Goal: Check status

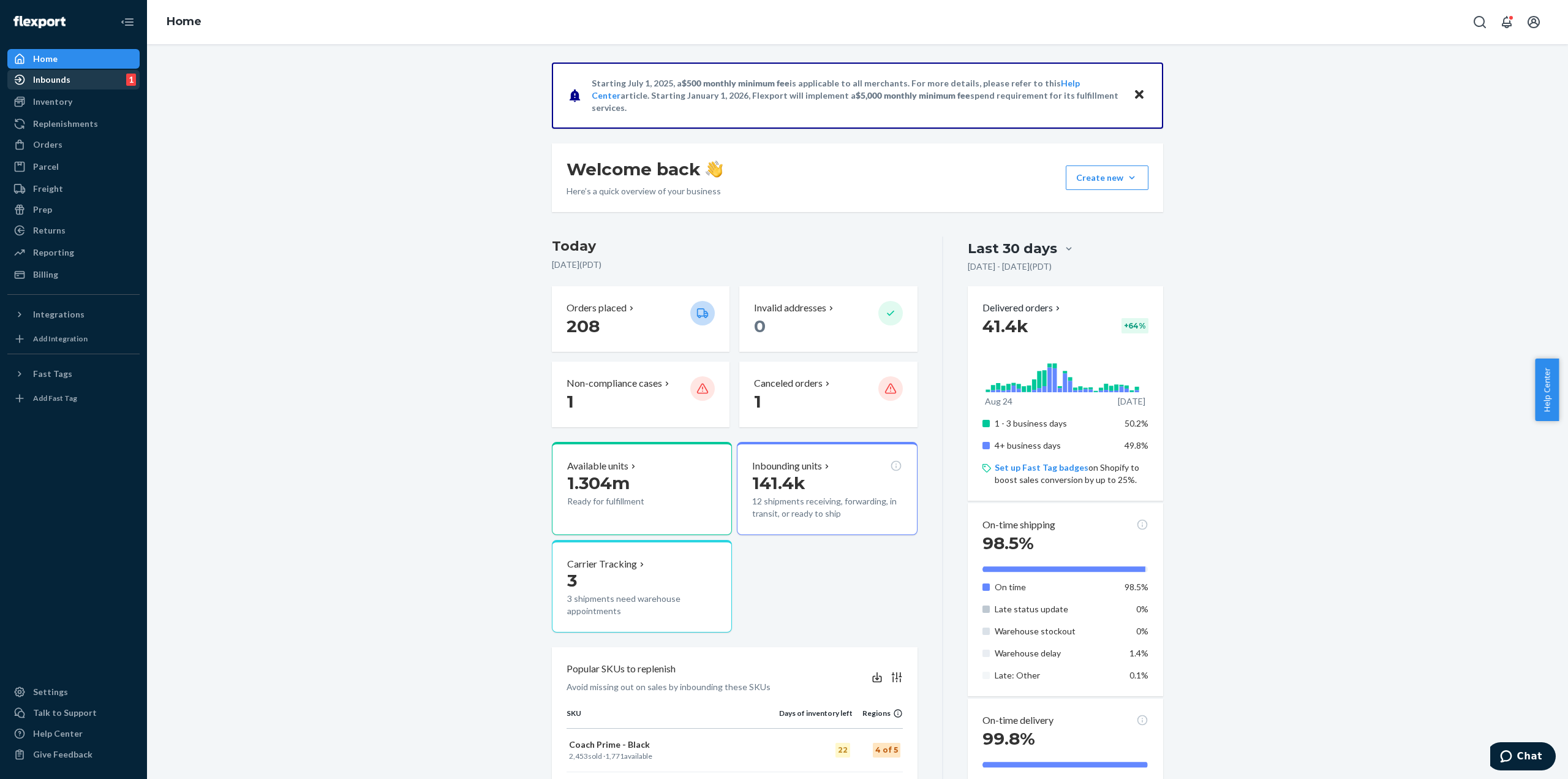
click at [71, 86] on div "Inbounds 1" at bounding box center [73, 80] width 130 height 17
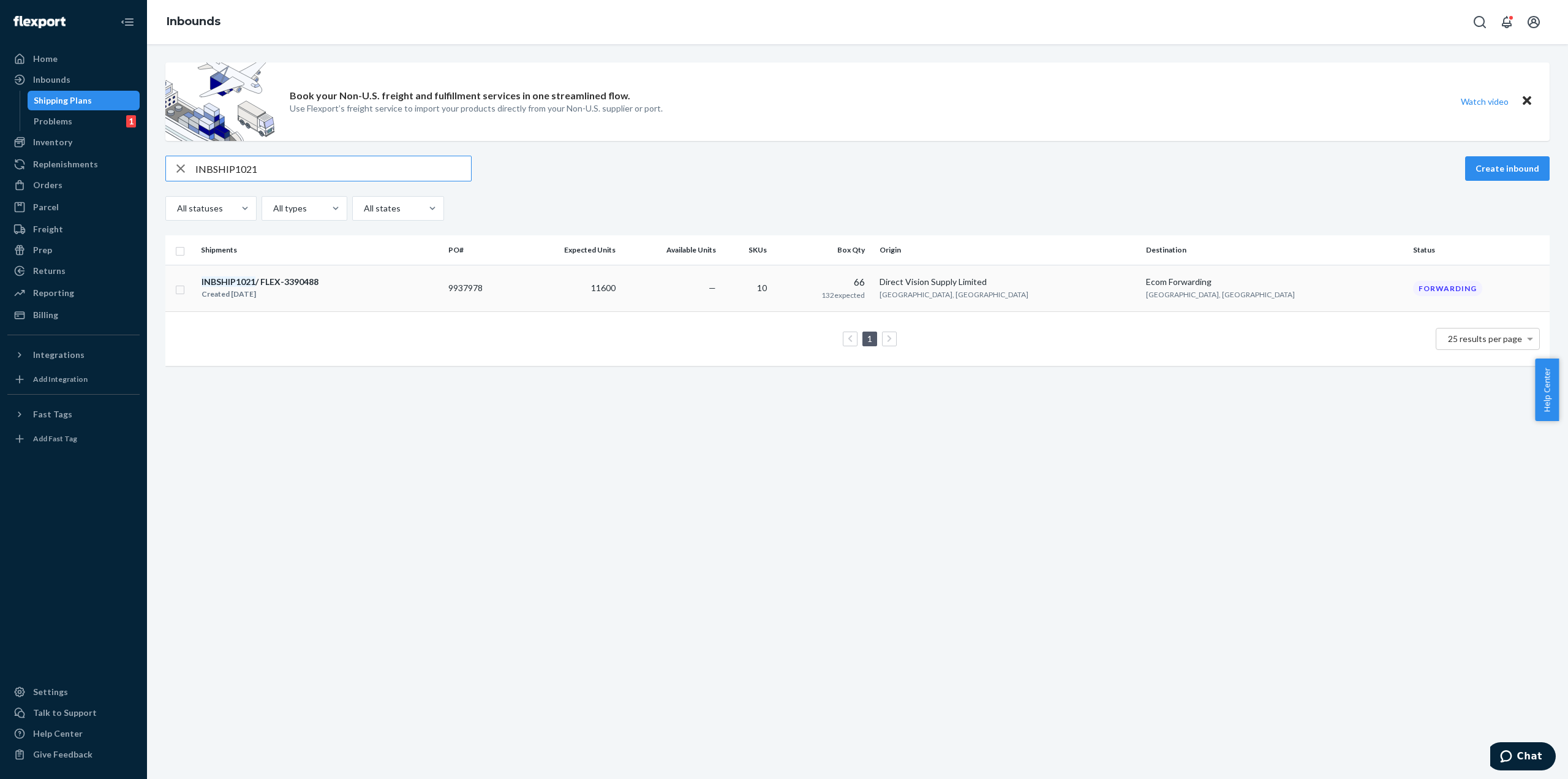
type input "INBSHIP1021"
click at [319, 288] on div "Created [DATE]" at bounding box center [260, 294] width 117 height 12
